Goal: Task Accomplishment & Management: Use online tool/utility

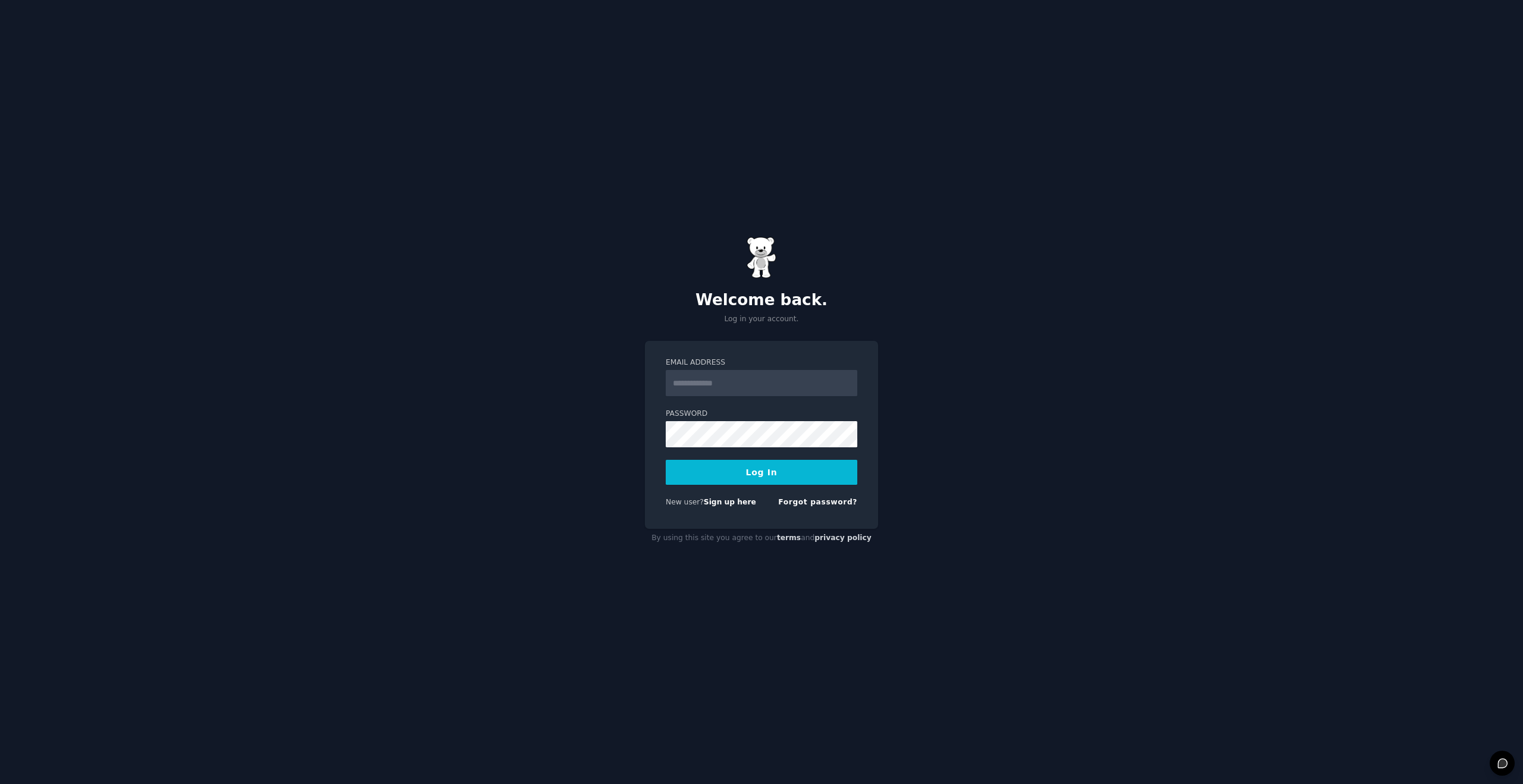
click at [733, 386] on input "Email Address" at bounding box center [761, 383] width 192 height 26
type input "**********"
click at [761, 380] on input "**********" at bounding box center [761, 383] width 192 height 26
